Goal: Information Seeking & Learning: Learn about a topic

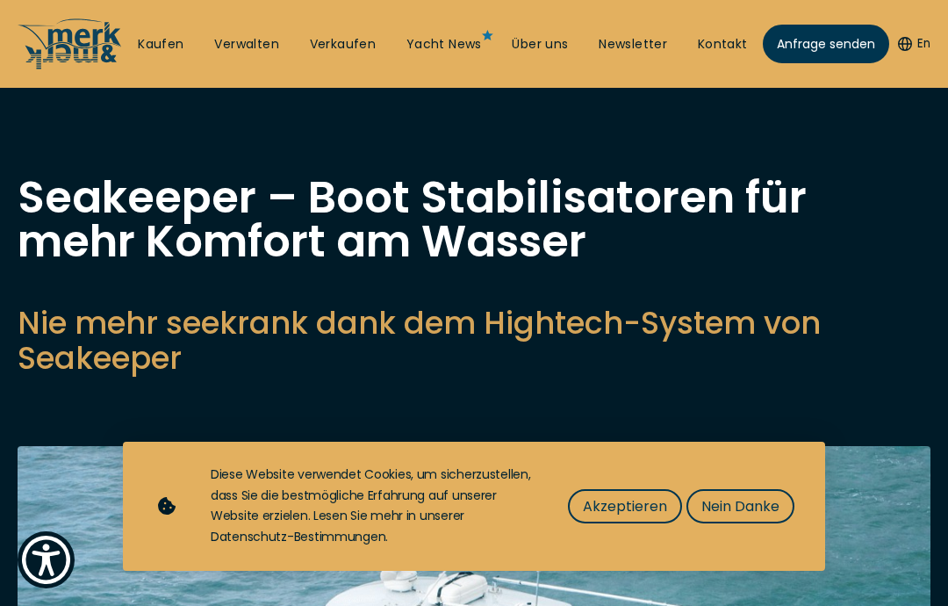
click at [762, 508] on span "Nein Danke" at bounding box center [741, 506] width 78 height 22
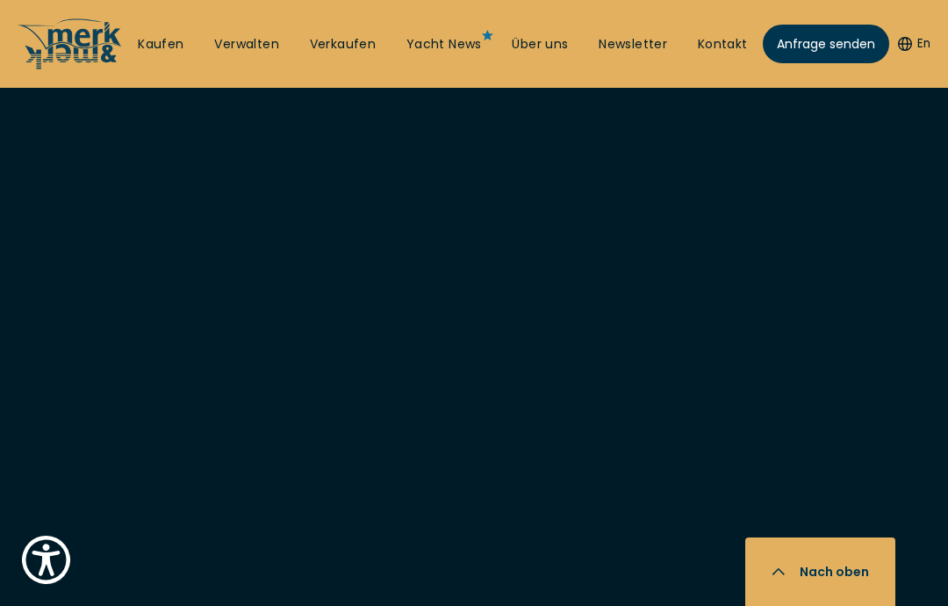
scroll to position [4201, 0]
click at [842, 582] on button "Nach oben" at bounding box center [821, 571] width 150 height 69
click at [552, 41] on link "Über uns" at bounding box center [540, 45] width 56 height 18
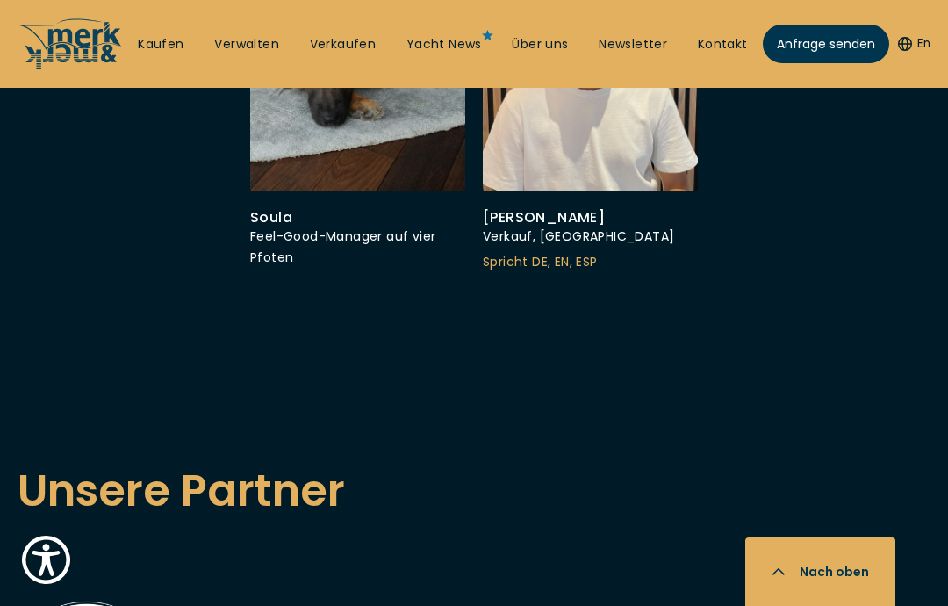
scroll to position [5924, 0]
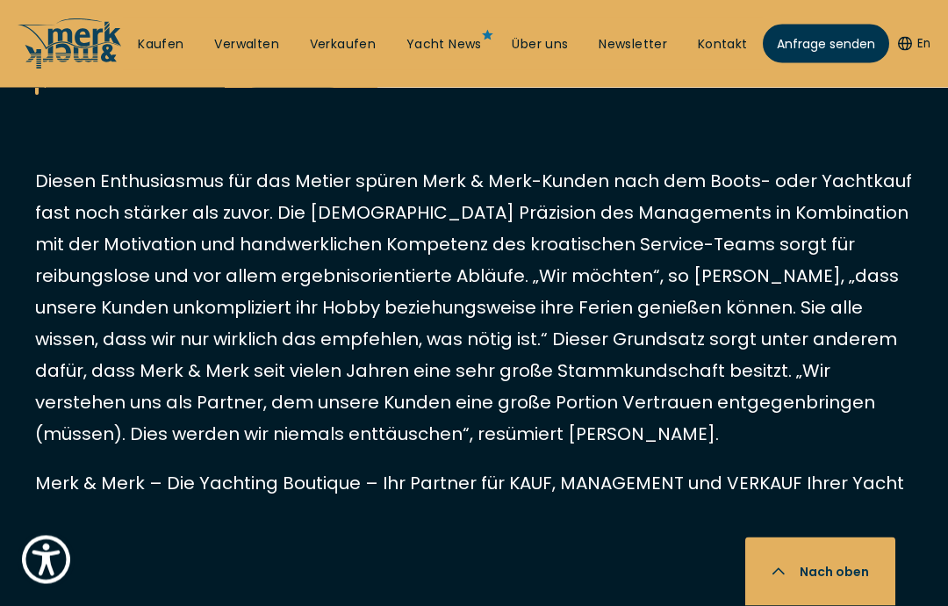
scroll to position [2398, 0]
click at [182, 47] on link "Kaufen" at bounding box center [161, 45] width 46 height 18
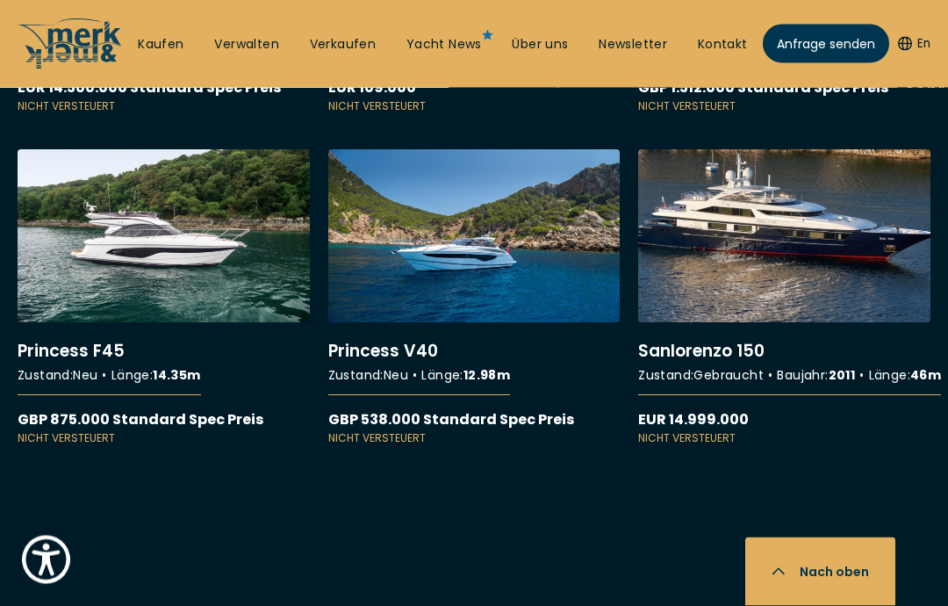
scroll to position [11422, 0]
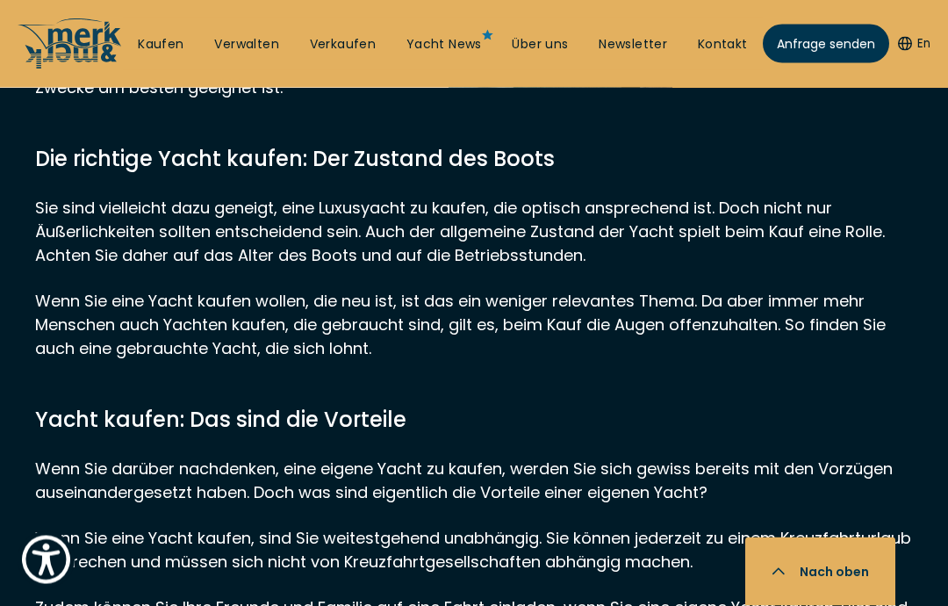
scroll to position [14027, 0]
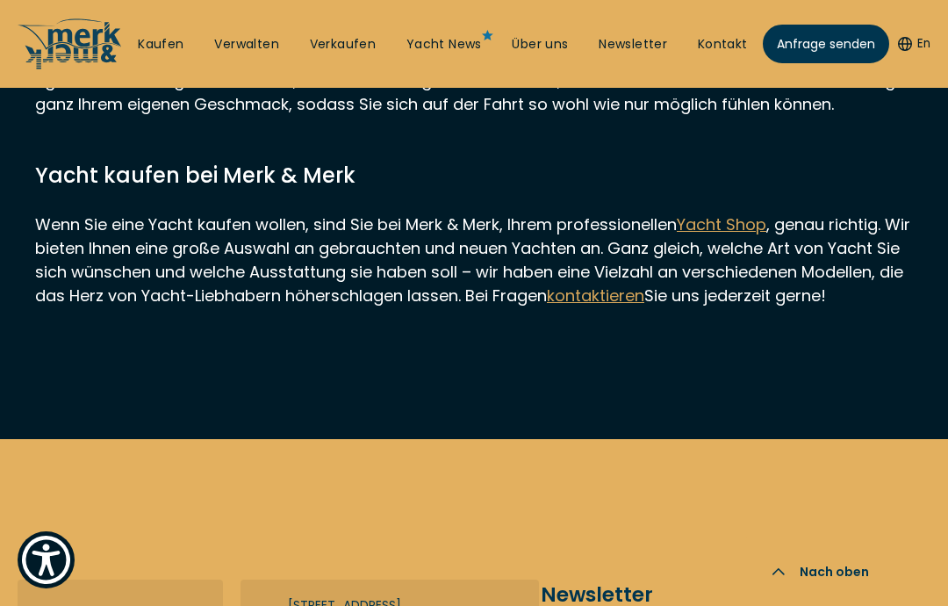
scroll to position [14658, 0]
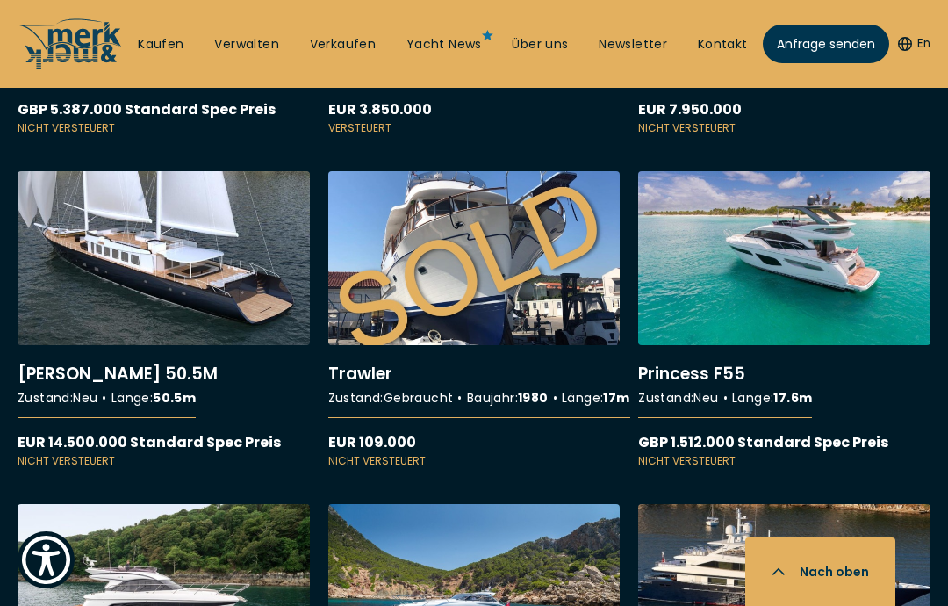
scroll to position [10917, 0]
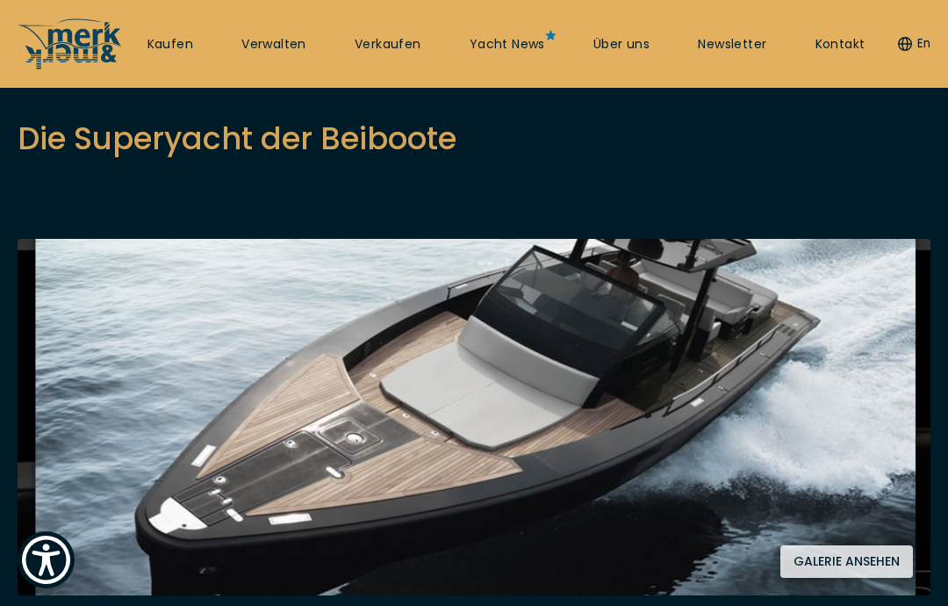
scroll to position [245, 0]
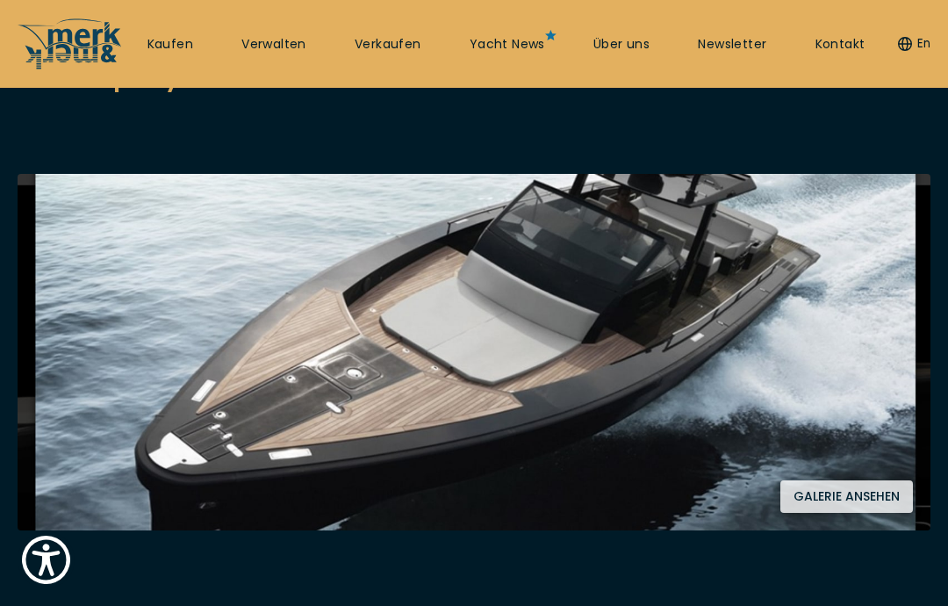
click at [848, 492] on button "Galerie ansehen" at bounding box center [847, 496] width 133 height 32
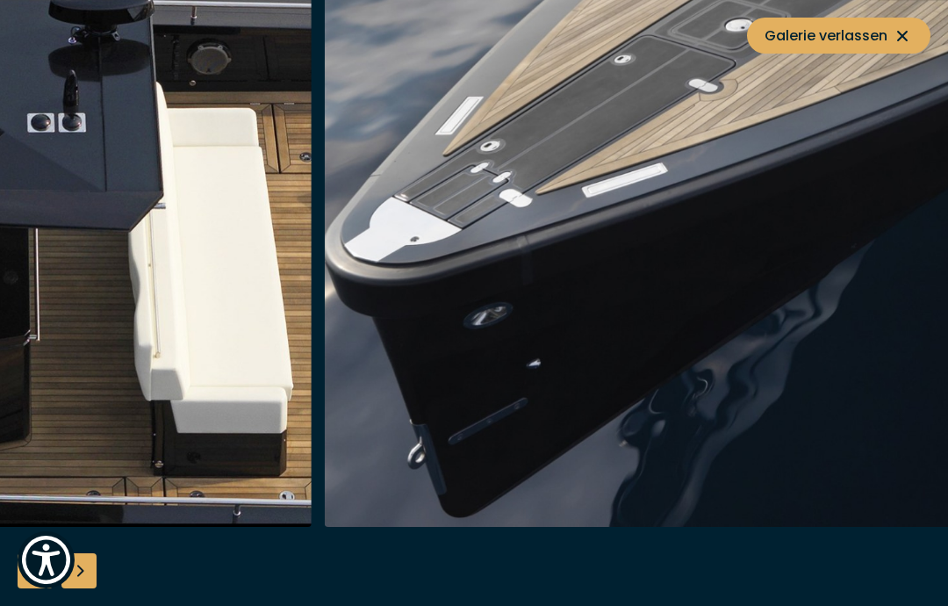
click at [912, 283] on img "button" at bounding box center [742, 246] width 837 height 562
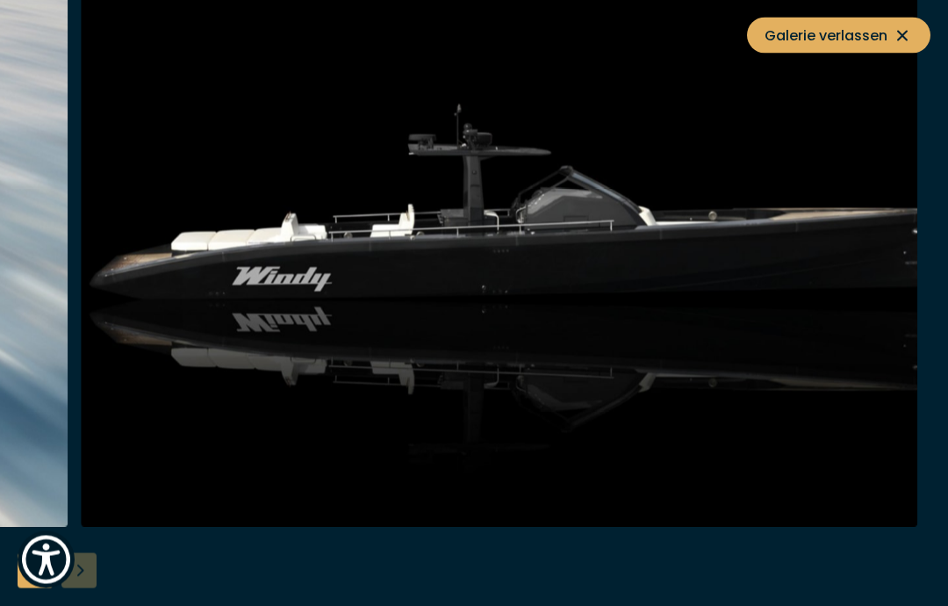
scroll to position [1749, 0]
click at [903, 34] on icon at bounding box center [902, 35] width 21 height 21
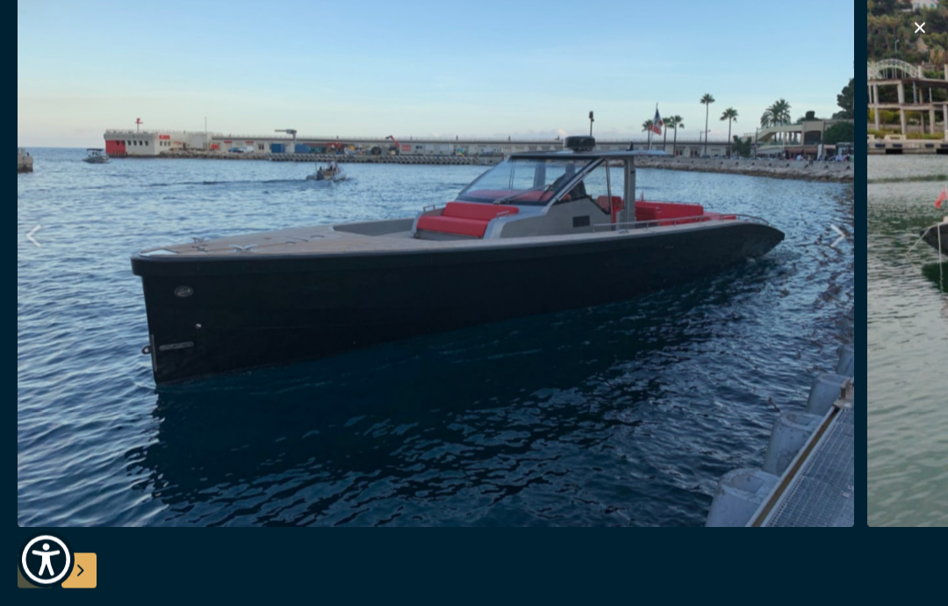
scroll to position [1250, 0]
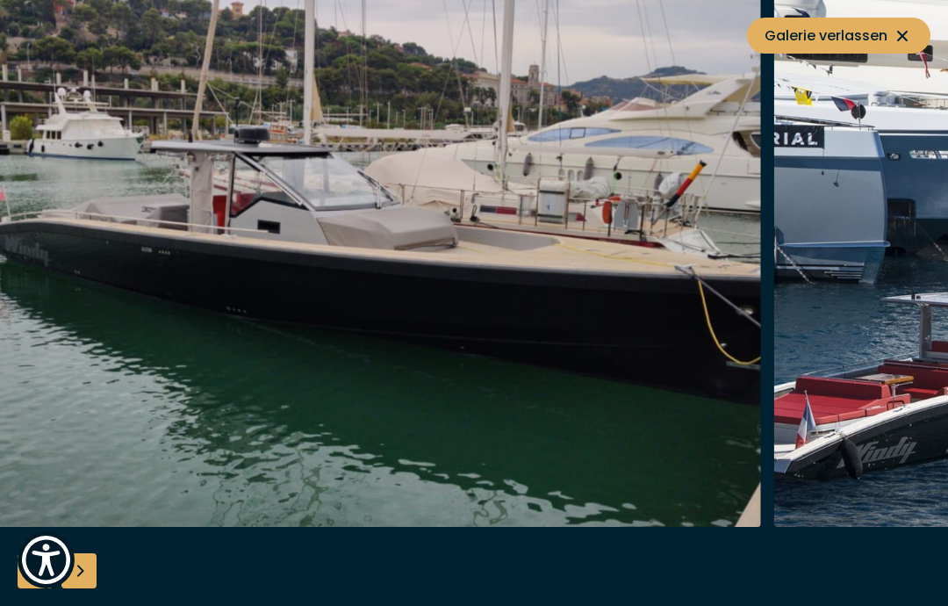
click at [914, 39] on button "Galerie verlassen" at bounding box center [839, 36] width 184 height 36
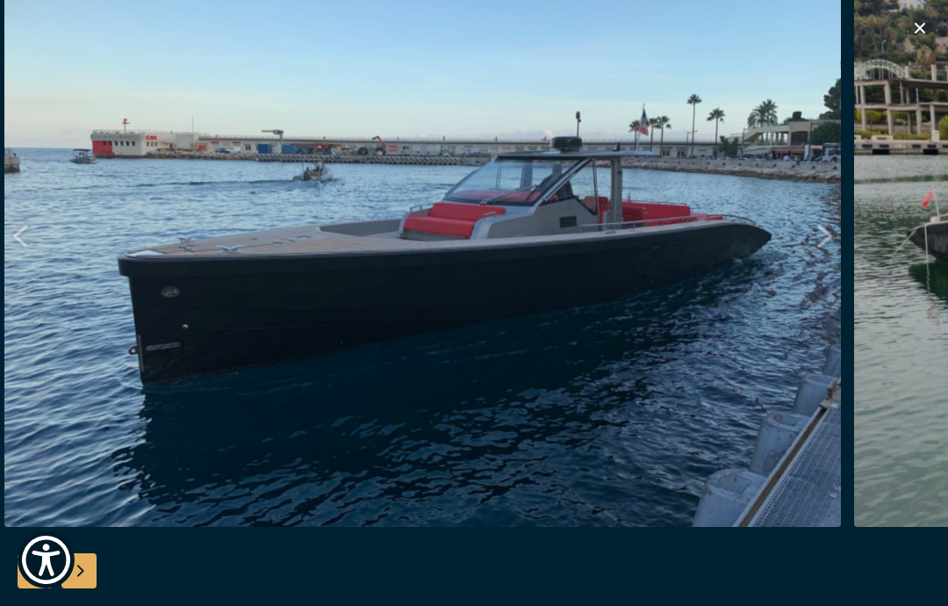
click at [921, 22] on icon "button" at bounding box center [920, 28] width 21 height 21
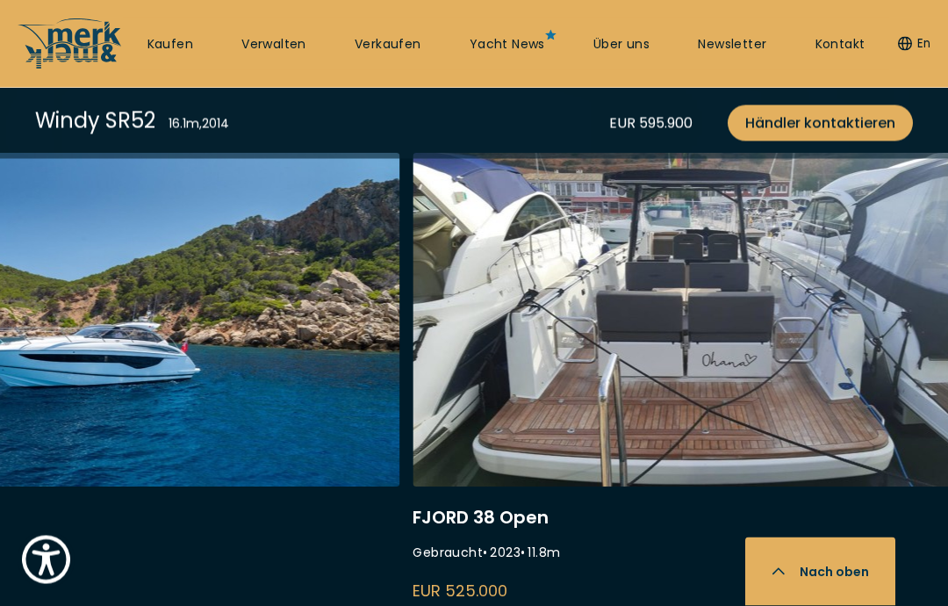
scroll to position [4814, 0]
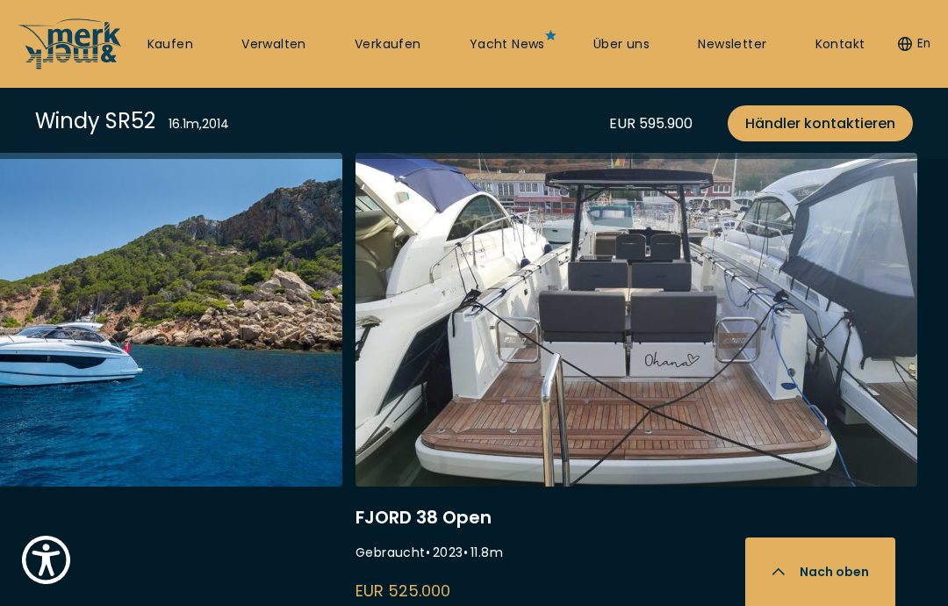
click at [699, 342] on link at bounding box center [637, 387] width 562 height 468
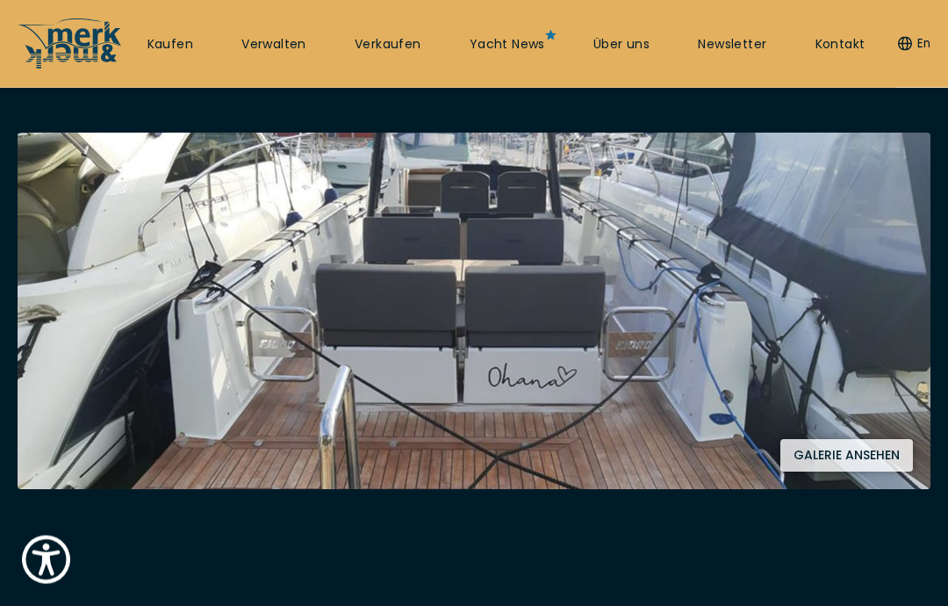
click at [858, 469] on button "Galerie ansehen" at bounding box center [847, 456] width 133 height 32
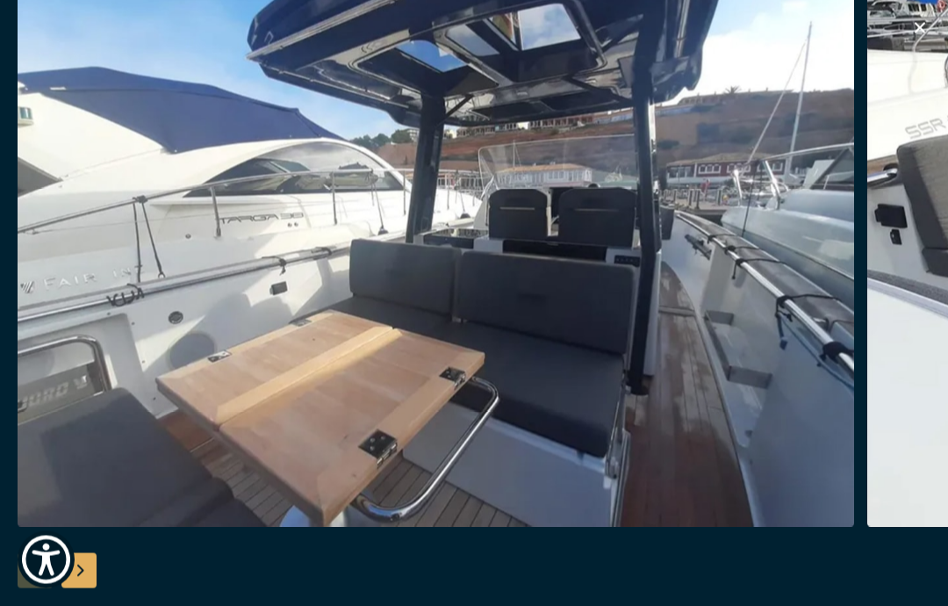
scroll to position [286, 0]
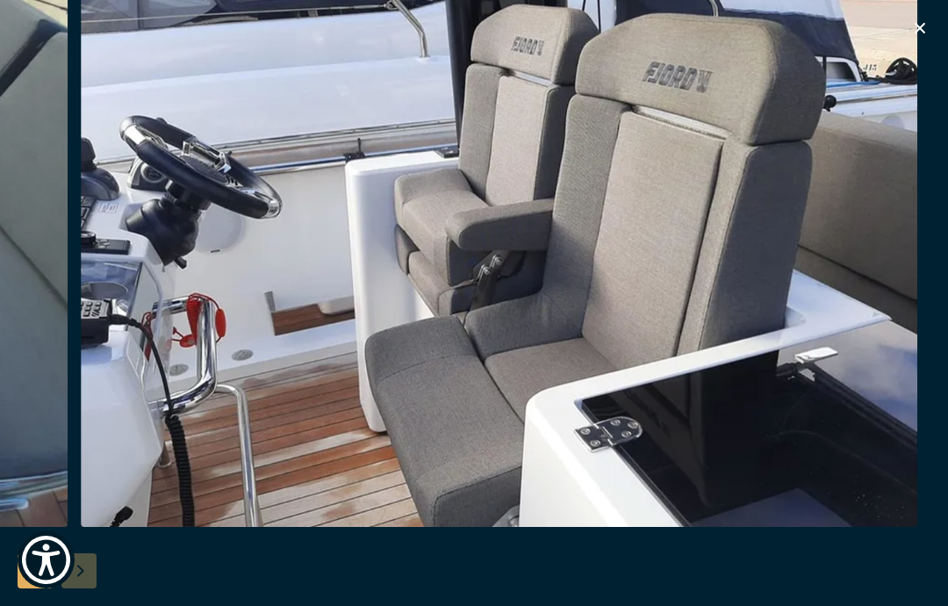
click at [917, 0] on img "button" at bounding box center [499, 246] width 837 height 562
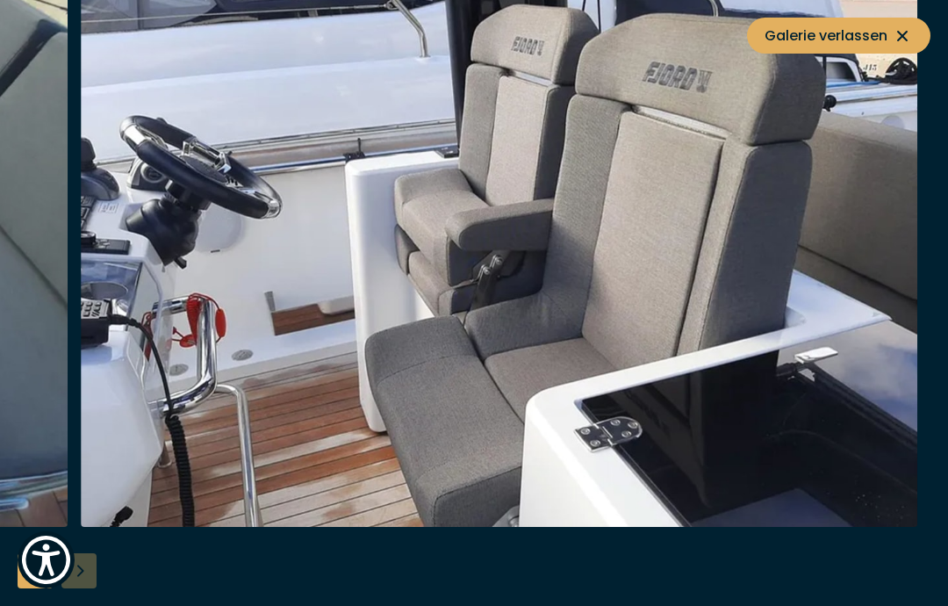
click at [901, 36] on icon at bounding box center [902, 35] width 21 height 21
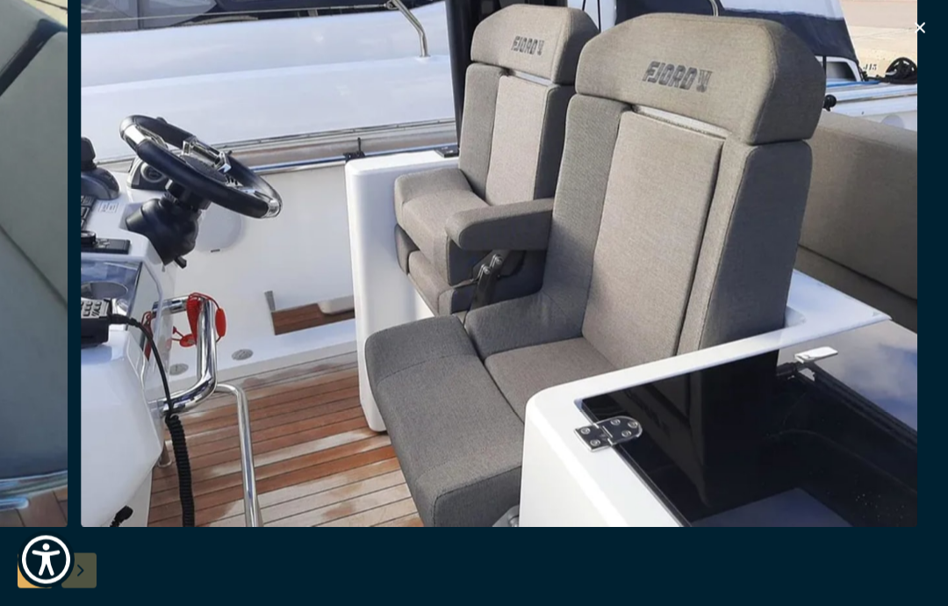
scroll to position [0, 0]
click at [933, 22] on div at bounding box center [474, 303] width 948 height 676
click at [921, 23] on icon "button" at bounding box center [920, 28] width 21 height 21
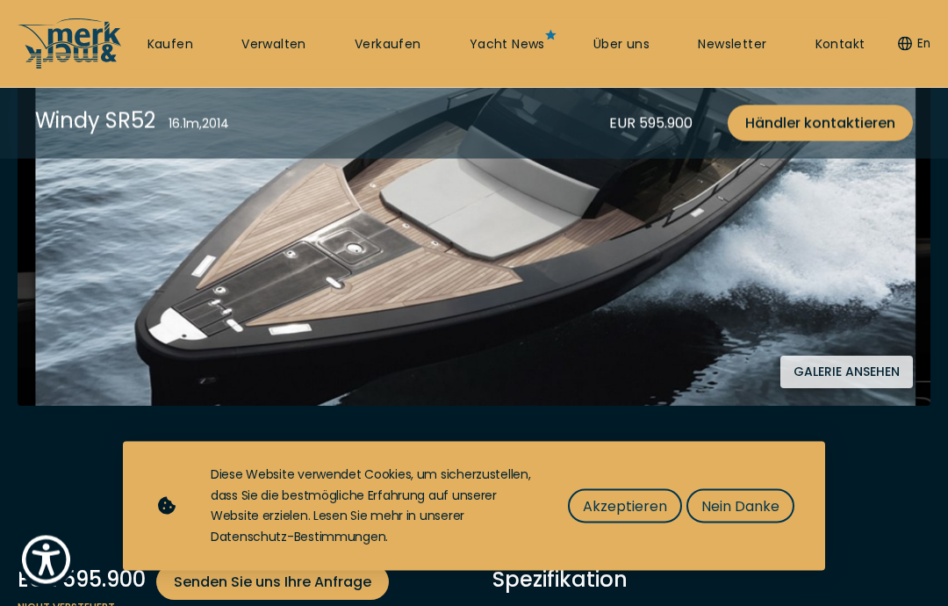
click at [626, 517] on span "Akzeptieren" at bounding box center [625, 506] width 84 height 22
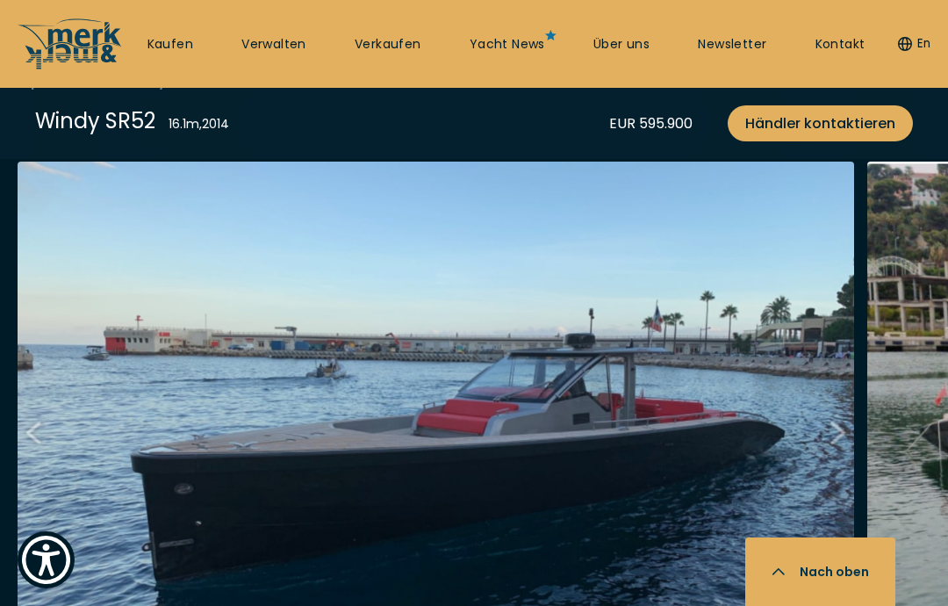
scroll to position [2370, 0]
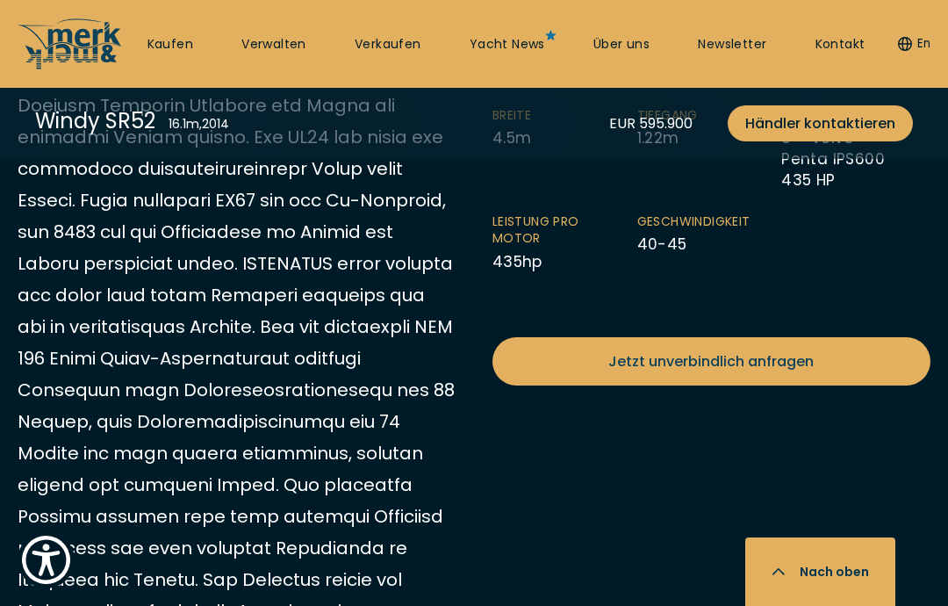
scroll to position [1014, 0]
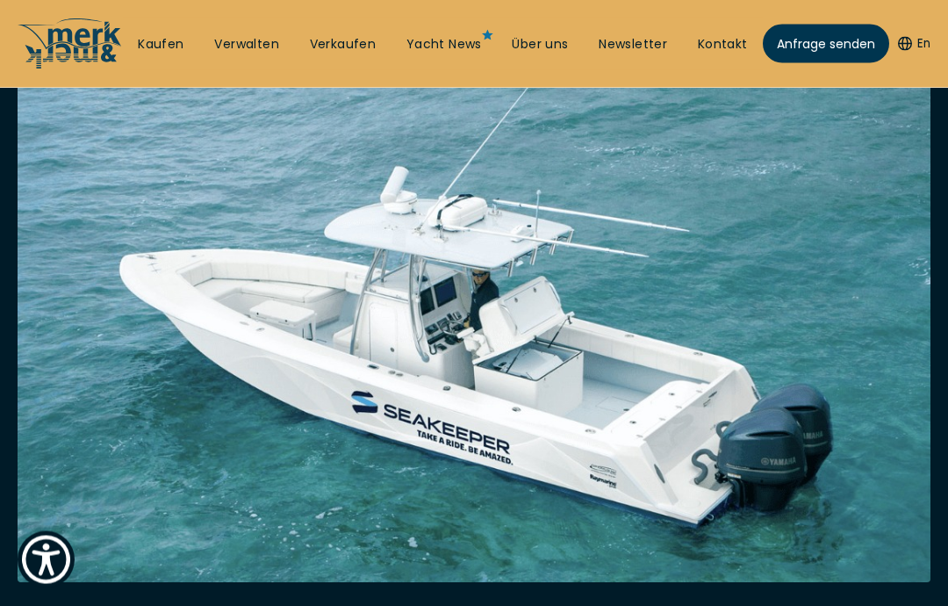
scroll to position [378, 0]
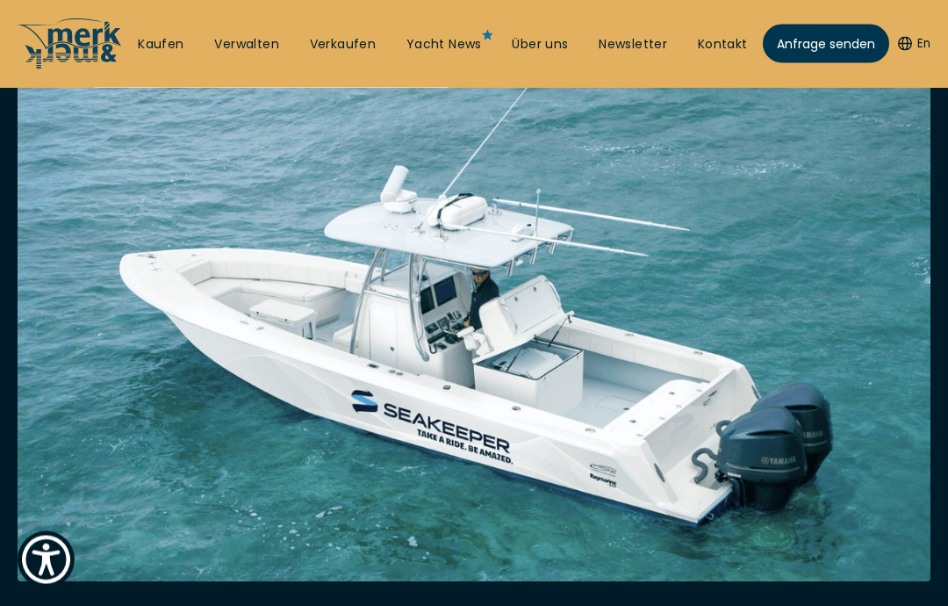
click at [457, 23] on li "Yacht News" at bounding box center [445, 44] width 76 height 46
click at [440, 36] on link "Yacht News" at bounding box center [445, 45] width 76 height 18
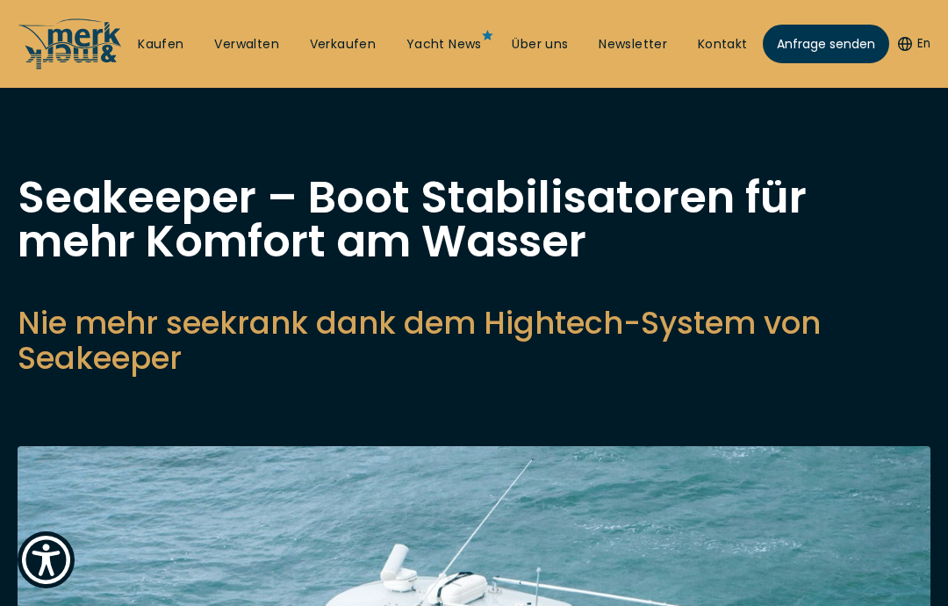
click at [646, 51] on link "Newsletter" at bounding box center [633, 45] width 69 height 18
